Goal: Find specific page/section: Find specific page/section

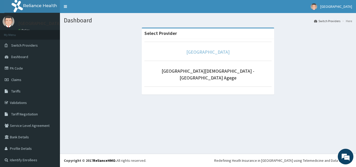
click at [211, 54] on link "[GEOGRAPHIC_DATA]" at bounding box center [207, 52] width 43 height 6
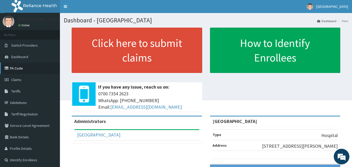
click at [15, 69] on link "PA Code" at bounding box center [30, 68] width 60 height 11
